Goal: Check status

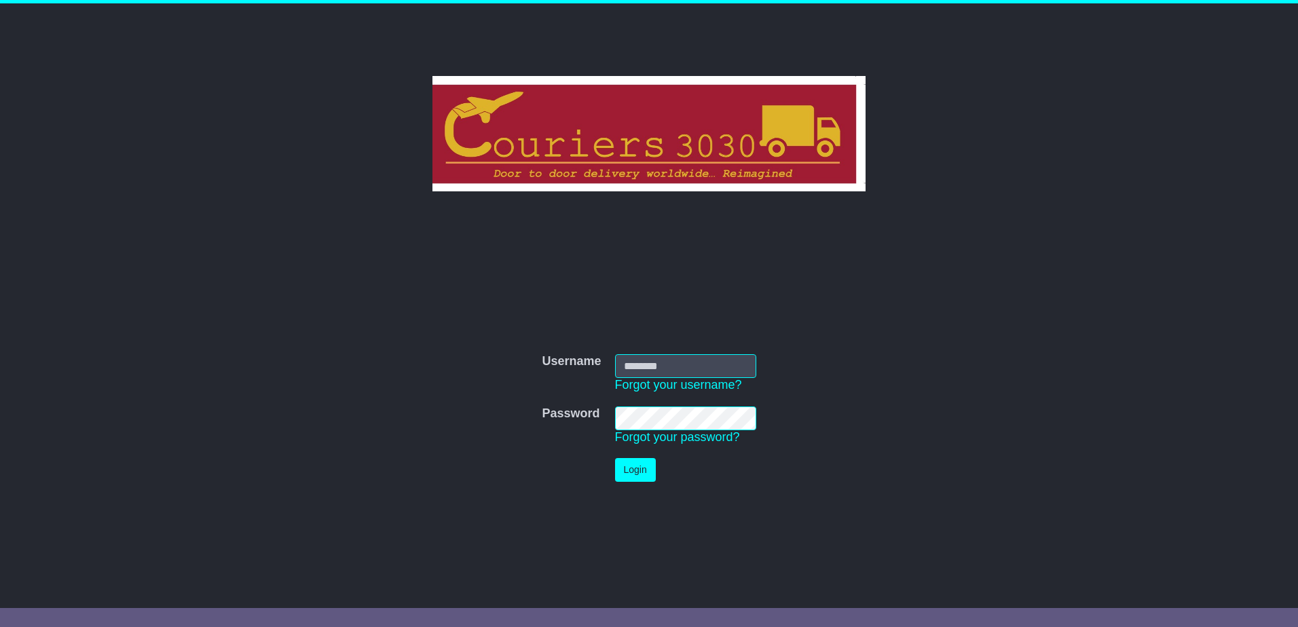
type input "********"
click at [633, 468] on button "Login" at bounding box center [635, 470] width 41 height 24
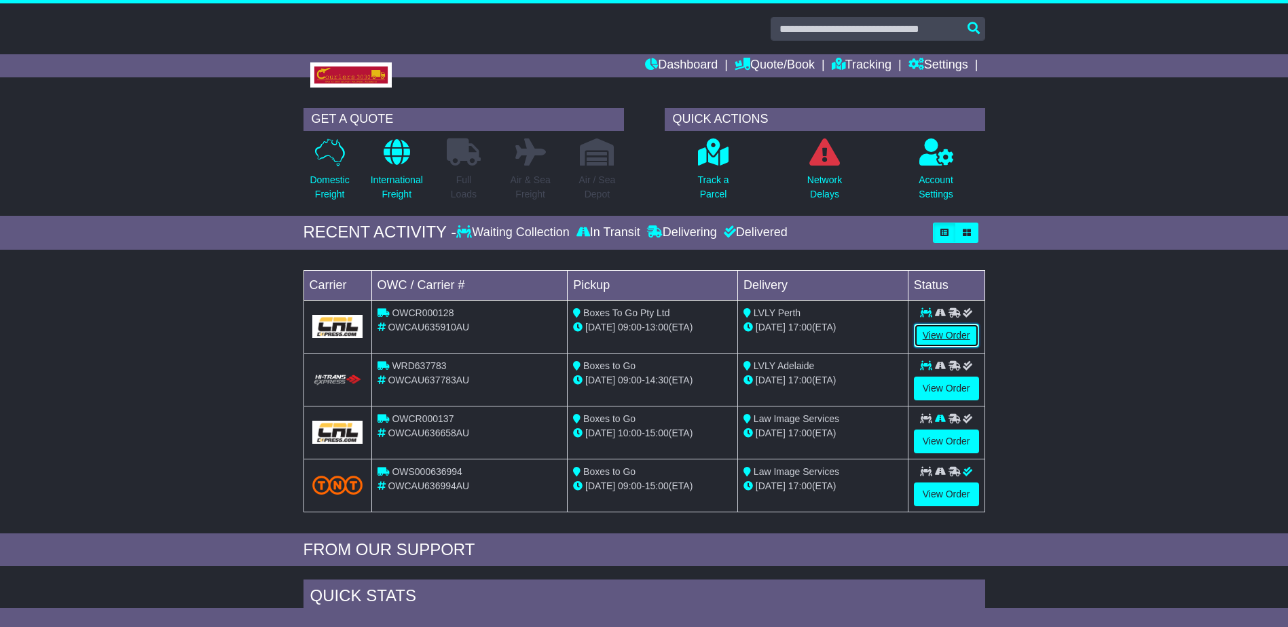
click at [941, 330] on link "View Order" at bounding box center [946, 336] width 65 height 24
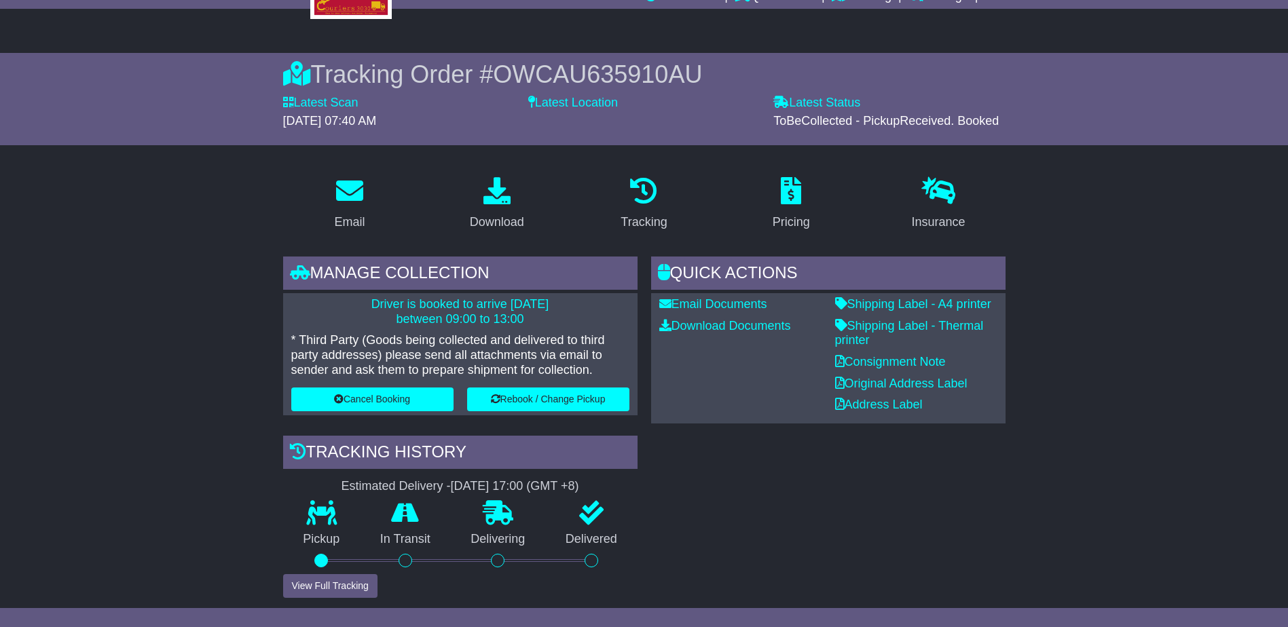
scroll to position [136, 0]
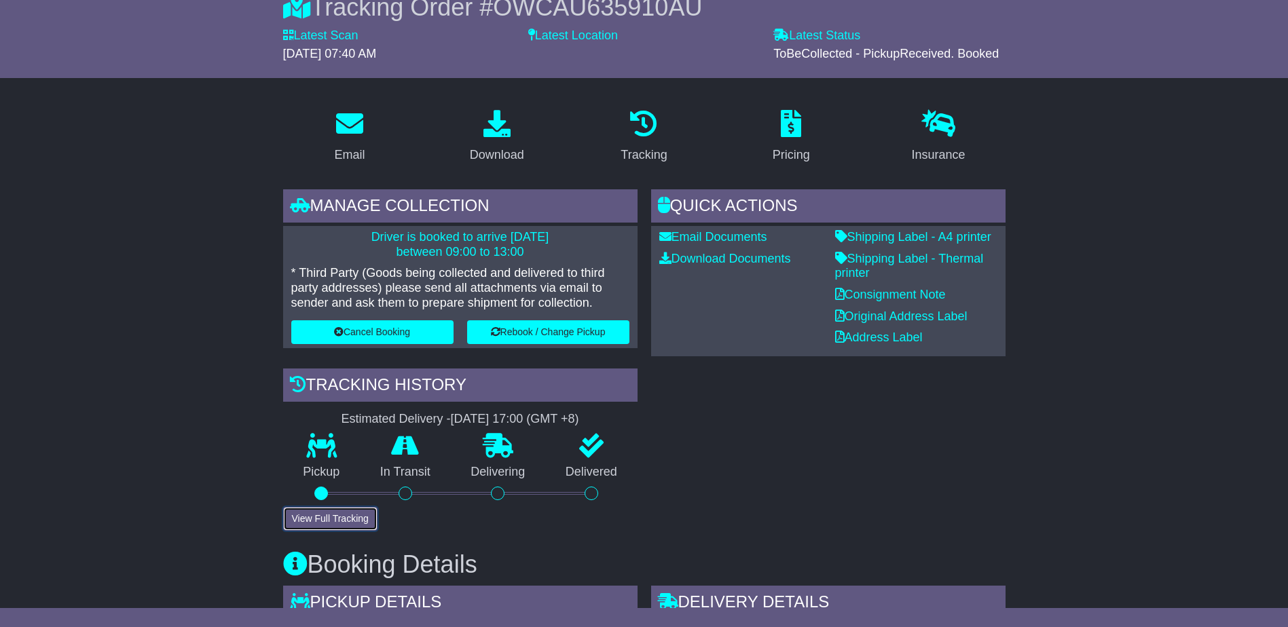
click at [335, 513] on button "View Full Tracking" at bounding box center [330, 519] width 94 height 24
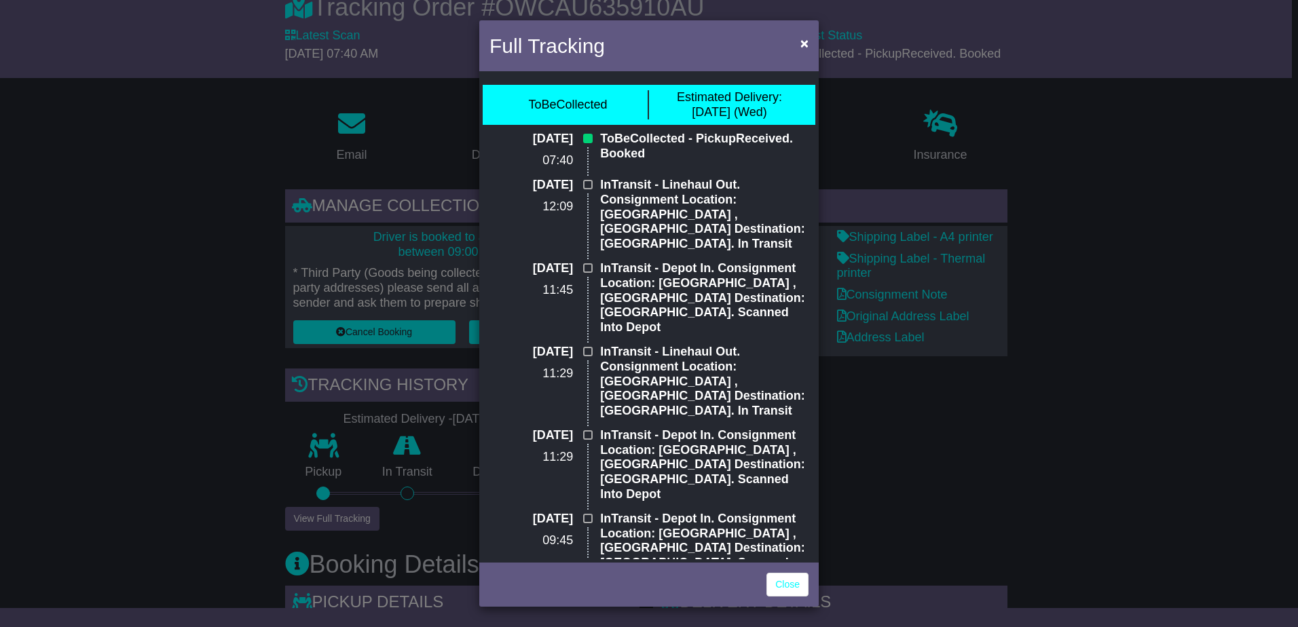
click at [975, 486] on div "Full Tracking × ToBeCollected Estimated Delivery: 27 Aug (Wed) 26 Aug 2025 07:4…" at bounding box center [649, 313] width 1298 height 627
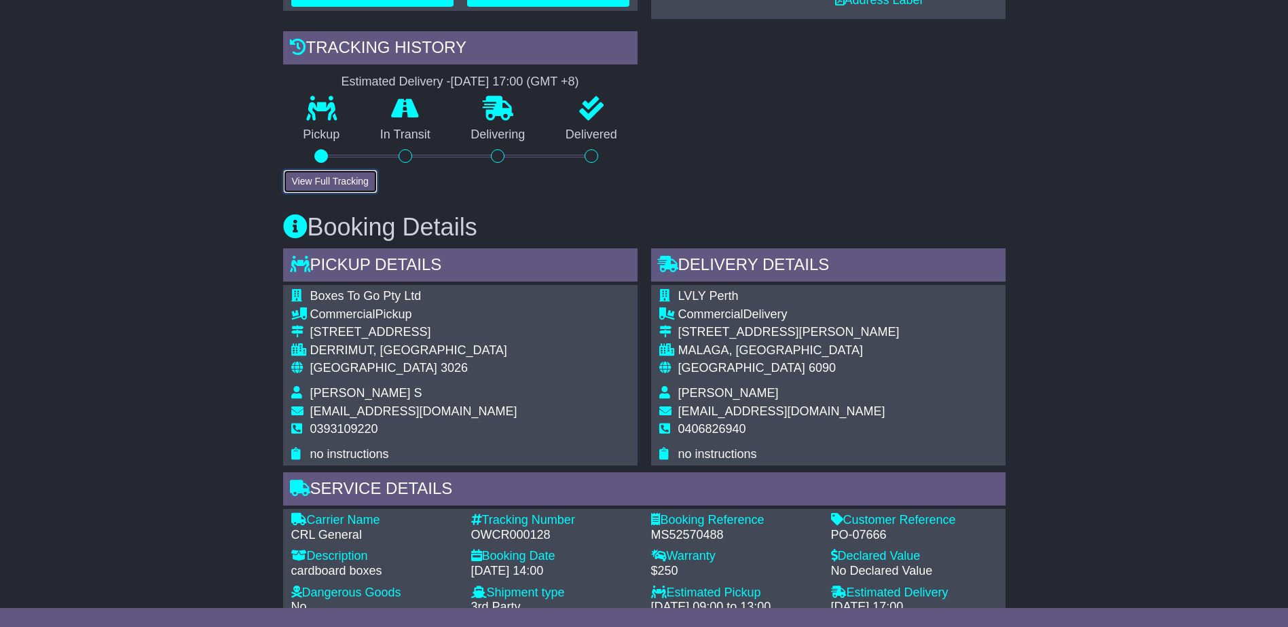
scroll to position [204, 0]
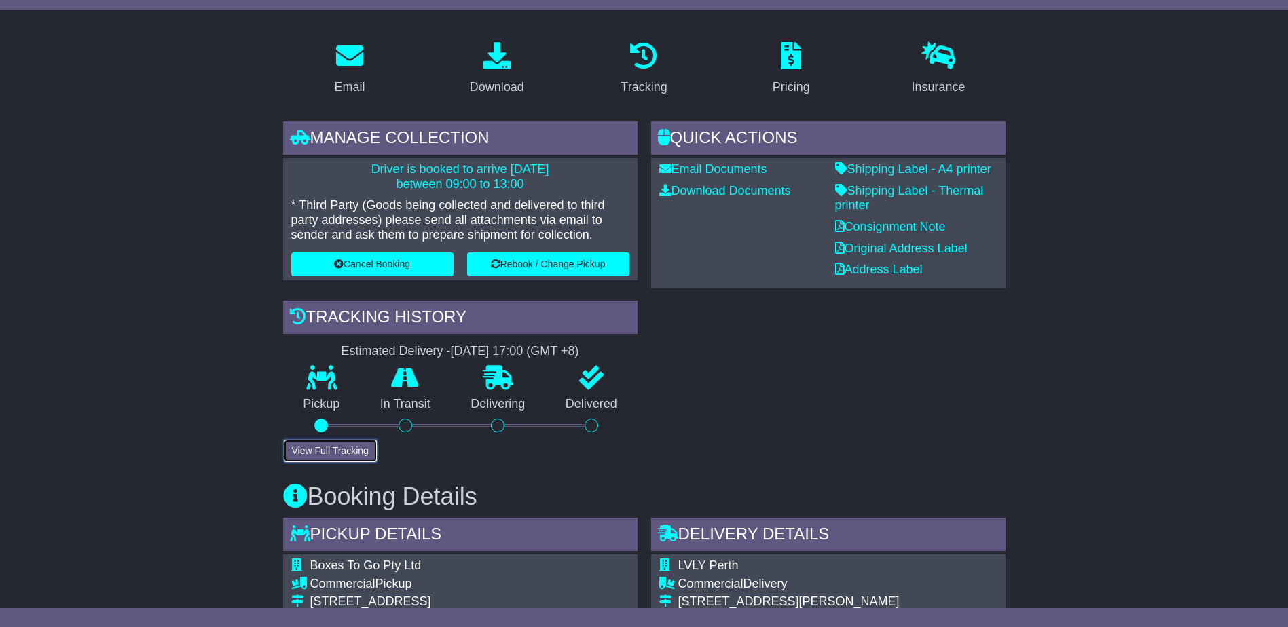
click at [346, 450] on button "View Full Tracking" at bounding box center [330, 451] width 94 height 24
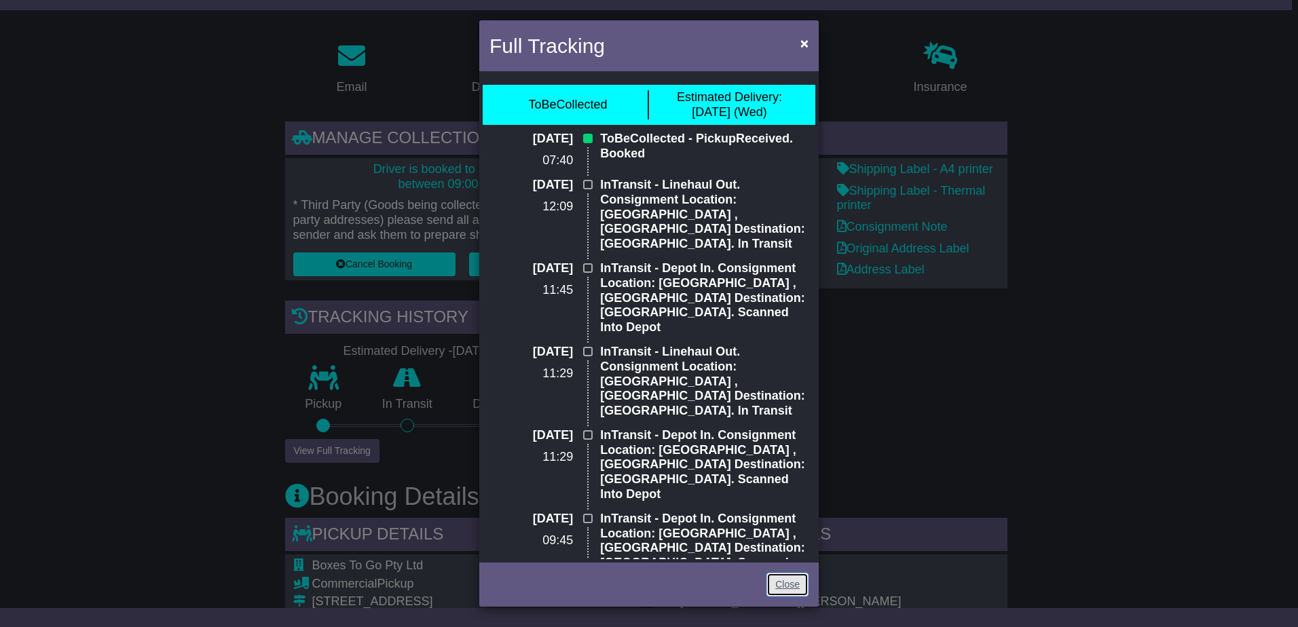
click at [784, 585] on link "Close" at bounding box center [788, 585] width 42 height 24
